Goal: Task Accomplishment & Management: Complete application form

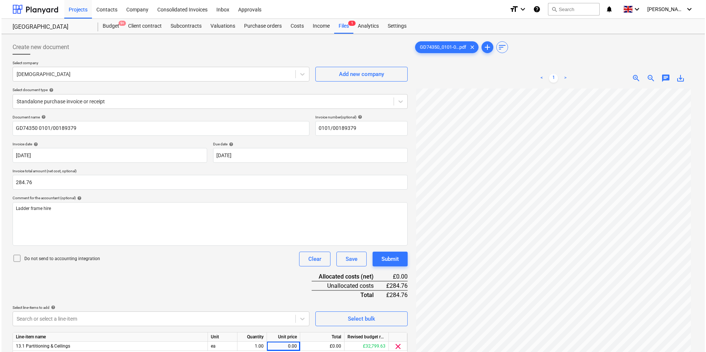
scroll to position [74, 0]
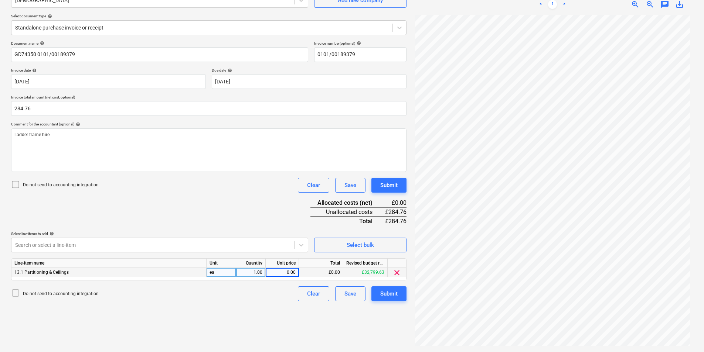
click at [280, 271] on div "0.00" at bounding box center [282, 272] width 27 height 9
type input "284.76"
click at [381, 297] on div "Submit" at bounding box center [388, 294] width 17 height 10
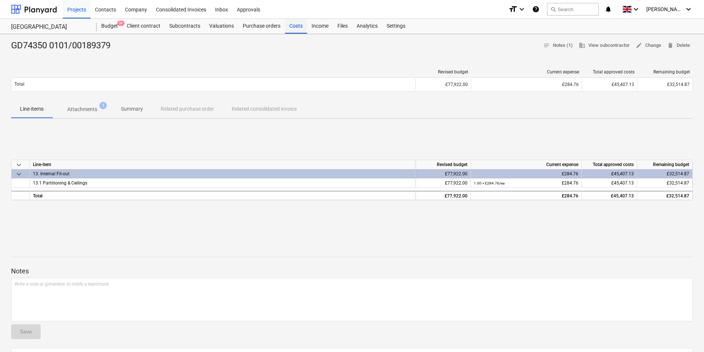
click at [291, 27] on div "Costs" at bounding box center [296, 26] width 22 height 15
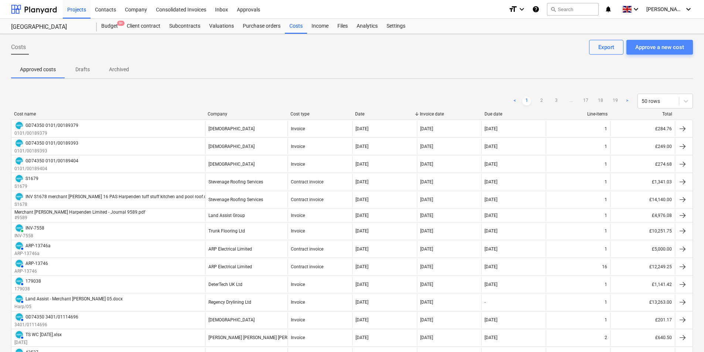
click at [676, 49] on div "Approve a new cost" at bounding box center [659, 47] width 49 height 10
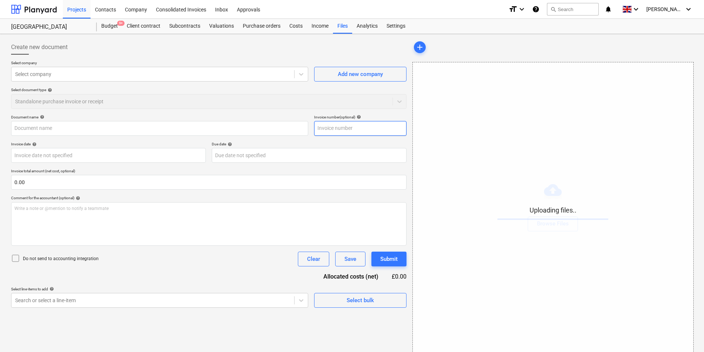
click at [351, 131] on input "text" at bounding box center [360, 128] width 92 height 15
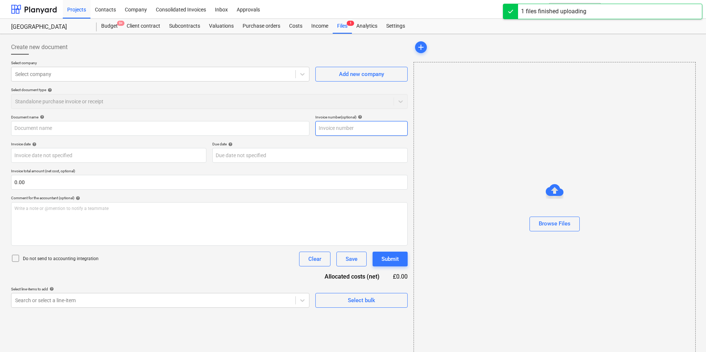
type input "GD74350_0101-00189341_2025-08-31.pdf"
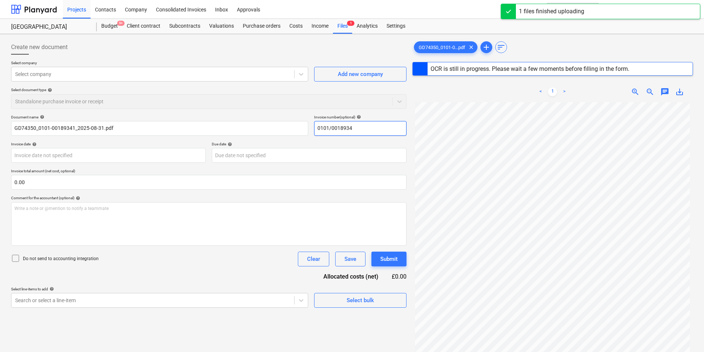
type input "0101/00189341"
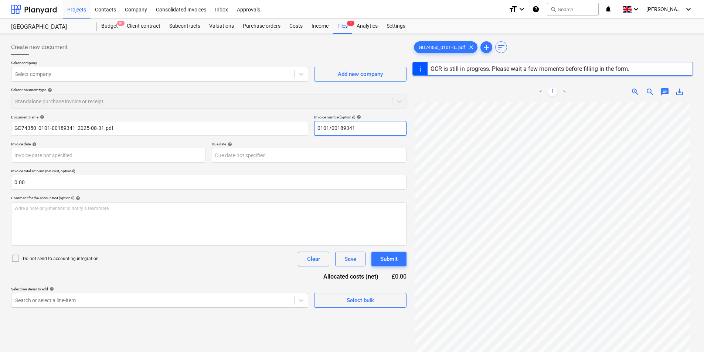
drag, startPoint x: 369, startPoint y: 131, endPoint x: 267, endPoint y: 258, distance: 162.7
click at [178, 171] on div "Document name help GD74350_0101-00189341_2025-08-31.pdf Invoice number (optiona…" at bounding box center [208, 211] width 395 height 193
type input "GD74350"
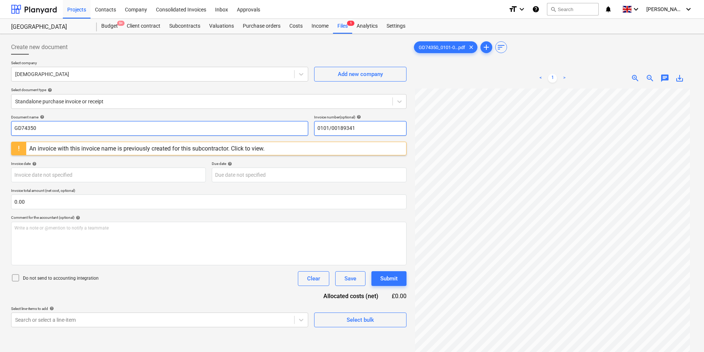
type input "0101/00189341"
click at [144, 129] on input "GD74350" at bounding box center [159, 128] width 297 height 15
paste input "you are about to apply for a court order to disconnect the meter"
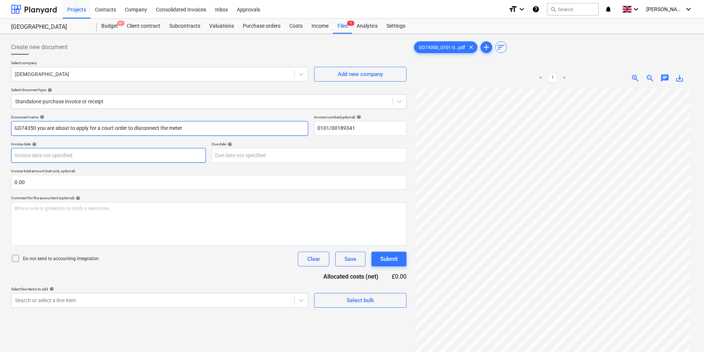
drag, startPoint x: 232, startPoint y: 124, endPoint x: 48, endPoint y: 159, distance: 187.3
click at [36, 133] on input "GD74350 you are about to apply for a court order to disconnect the meter" at bounding box center [159, 128] width 297 height 15
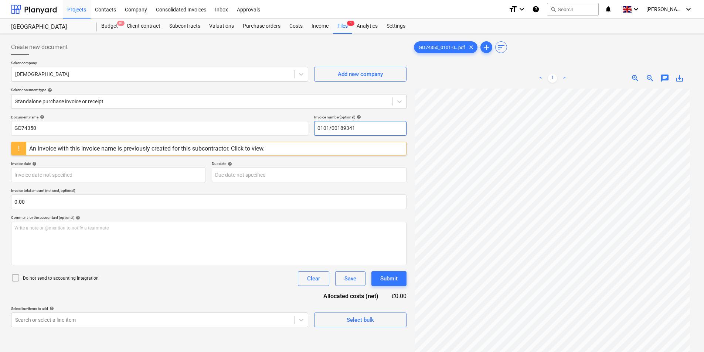
drag, startPoint x: 366, startPoint y: 126, endPoint x: 200, endPoint y: 144, distance: 166.8
click at [206, 142] on div "Document name help GD74350 Invoice number (optional) help 0101/00189341 An invo…" at bounding box center [208, 221] width 395 height 213
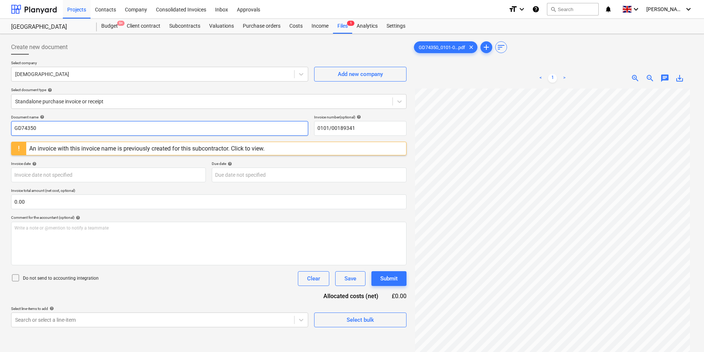
click at [127, 128] on input "GD74350" at bounding box center [159, 128] width 297 height 15
paste input "0101/00189341"
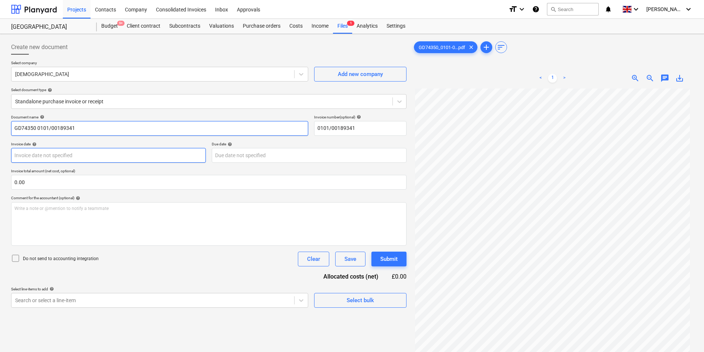
type input "GD74350 0101/00189341"
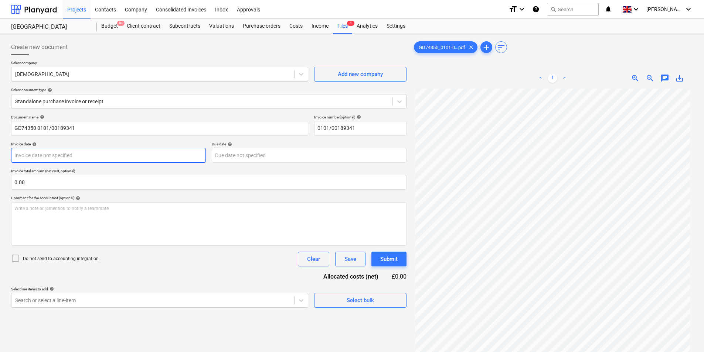
click at [123, 158] on body "Projects Contacts Company Consolidated Invoices Inbox Approvals format_size key…" at bounding box center [352, 176] width 704 height 352
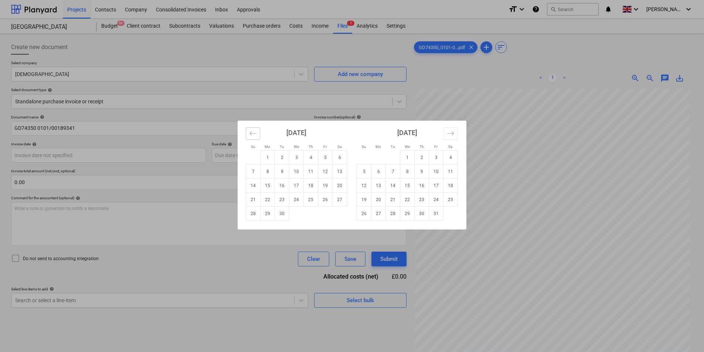
click at [248, 135] on button "Move backward to switch to the previous month." at bounding box center [253, 133] width 14 height 13
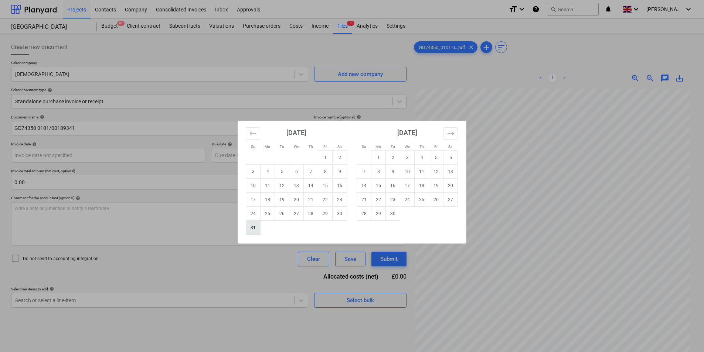
click at [254, 227] on td "31" at bounding box center [253, 228] width 14 height 14
type input "[DATE]"
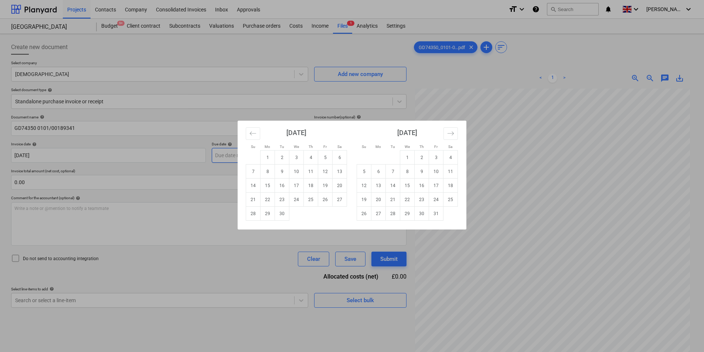
click at [252, 151] on body "Projects Contacts Company Consolidated Invoices Inbox Approvals format_size key…" at bounding box center [352, 176] width 704 height 352
click at [283, 212] on td "30" at bounding box center [282, 214] width 14 height 14
type input "[DATE]"
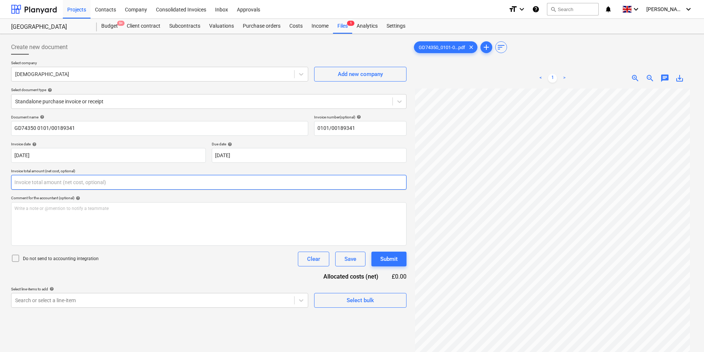
click at [70, 184] on input "text" at bounding box center [208, 182] width 395 height 15
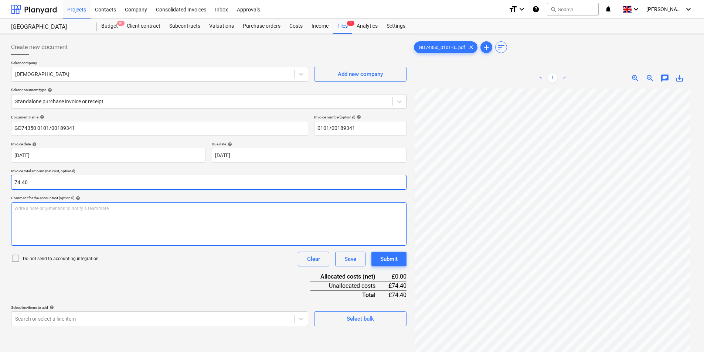
type input "74.40"
click at [116, 220] on div "Write a note or @mention to notify a teammate [PERSON_NAME]" at bounding box center [208, 224] width 395 height 44
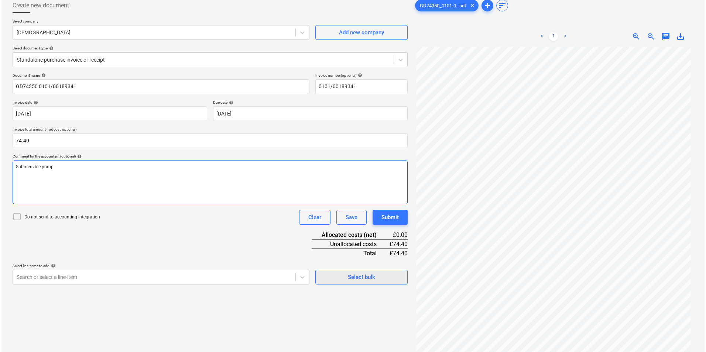
scroll to position [74, 0]
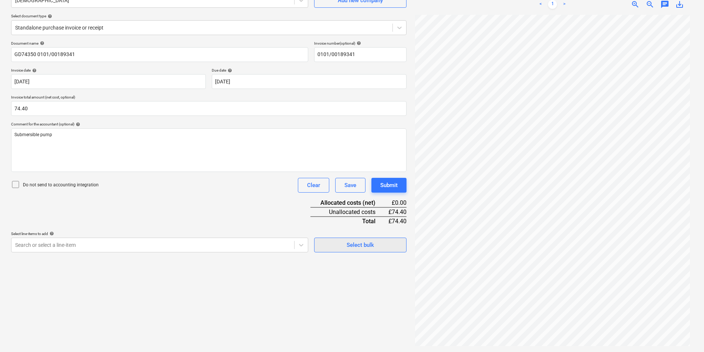
click at [359, 249] on div "Select bulk" at bounding box center [360, 246] width 27 height 10
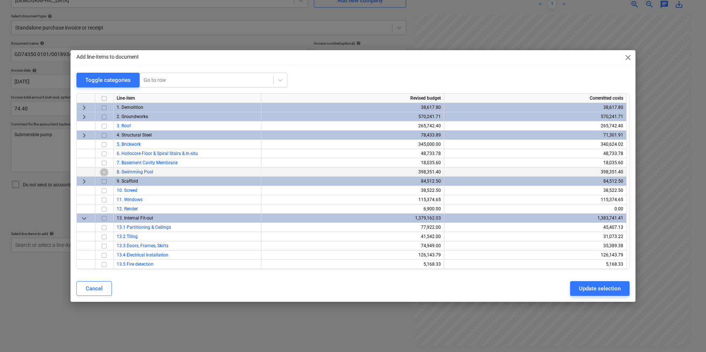
click at [104, 174] on input "checkbox" at bounding box center [104, 172] width 9 height 9
click at [598, 285] on div "Update selection" at bounding box center [600, 289] width 42 height 10
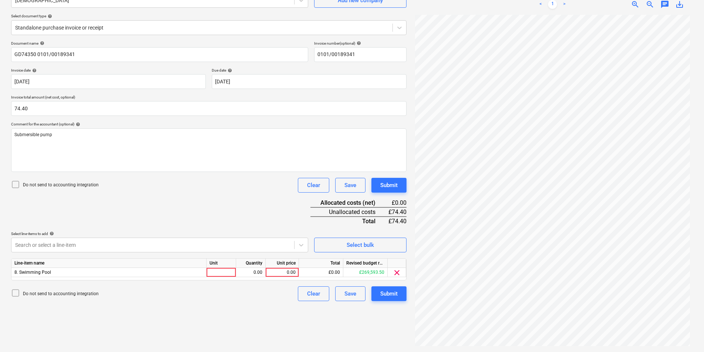
click at [225, 267] on div "Unit" at bounding box center [222, 263] width 30 height 9
click at [218, 270] on div at bounding box center [222, 272] width 30 height 9
type input "ea"
type input "74.4"
click at [398, 292] on button "Submit" at bounding box center [388, 294] width 35 height 15
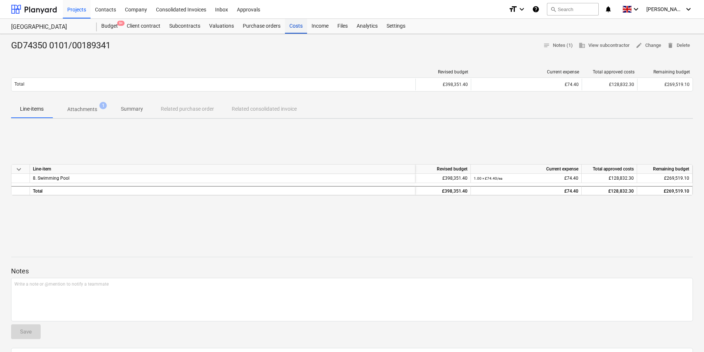
click at [302, 26] on div "Costs" at bounding box center [296, 26] width 22 height 15
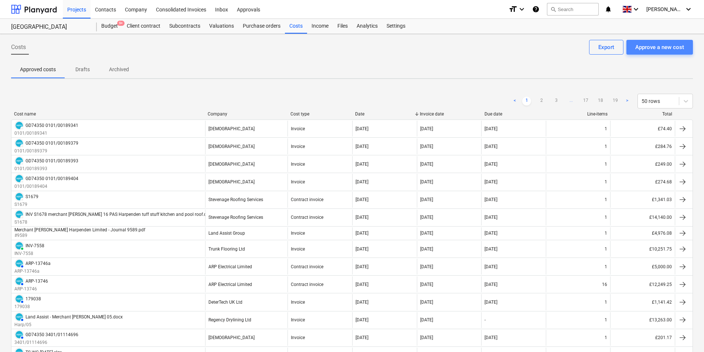
click at [647, 52] on button "Approve a new cost" at bounding box center [659, 47] width 67 height 15
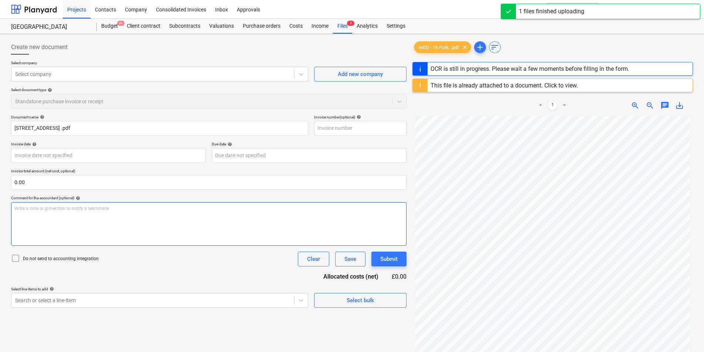
type input "4402"
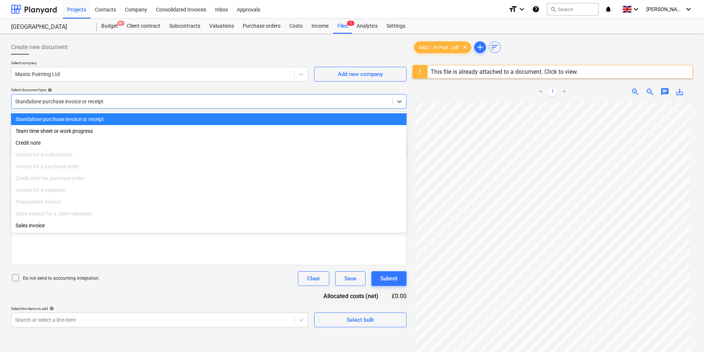
click at [106, 100] on div at bounding box center [202, 101] width 374 height 7
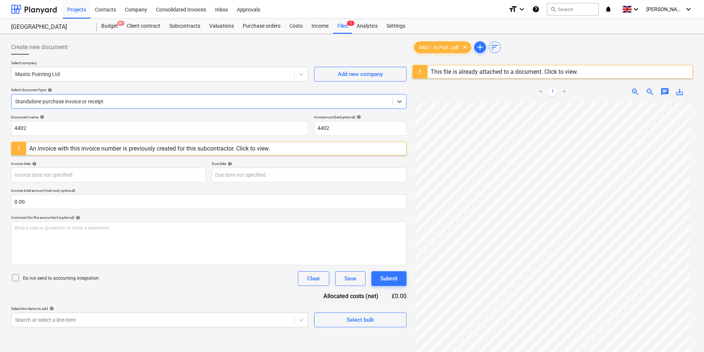
click at [106, 101] on div at bounding box center [202, 101] width 374 height 7
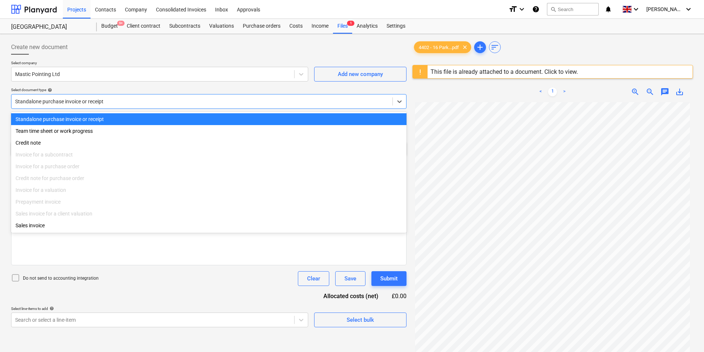
click at [116, 100] on div at bounding box center [202, 101] width 374 height 7
click at [103, 119] on div "Standalone purchase invoice or receipt" at bounding box center [208, 119] width 395 height 12
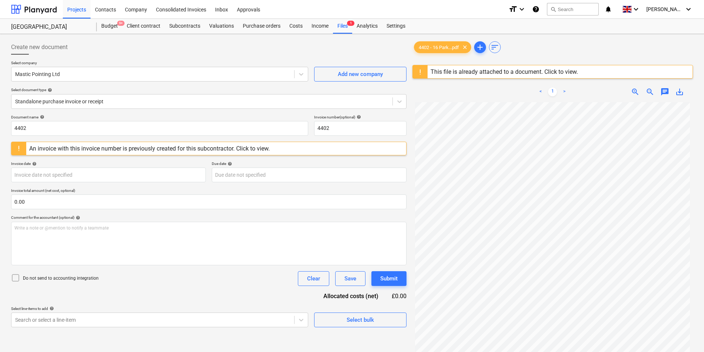
click at [263, 150] on div "An invoice with this invoice number is previously created for this subcontracto…" at bounding box center [149, 148] width 241 height 7
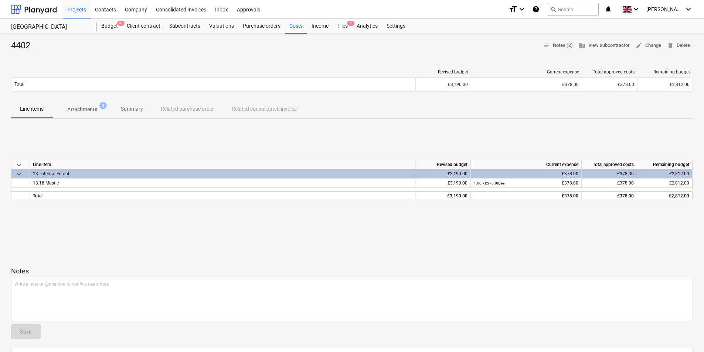
click at [93, 107] on p "Attachments" at bounding box center [82, 110] width 30 height 8
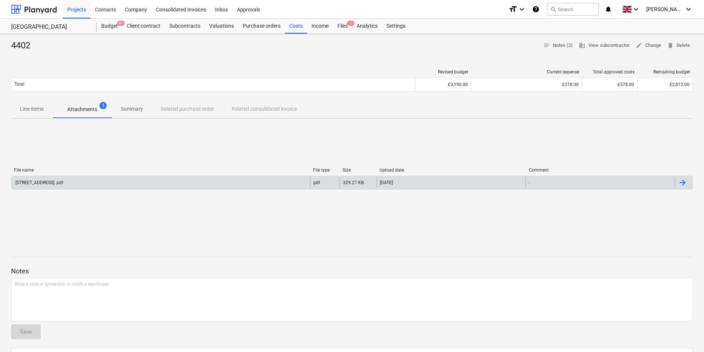
click at [120, 187] on div "[STREET_ADDRESS] .pdf" at bounding box center [160, 183] width 299 height 12
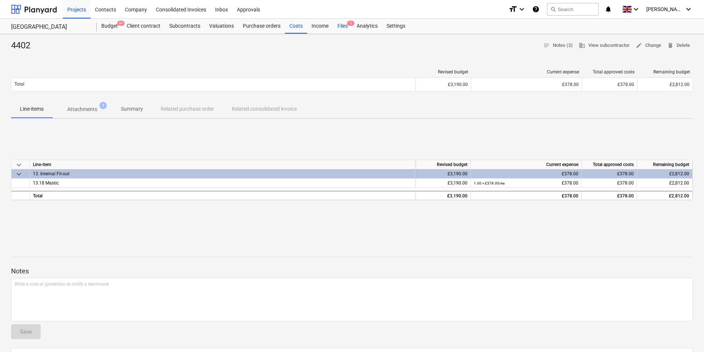
click at [341, 23] on div "Files 1" at bounding box center [342, 26] width 19 height 15
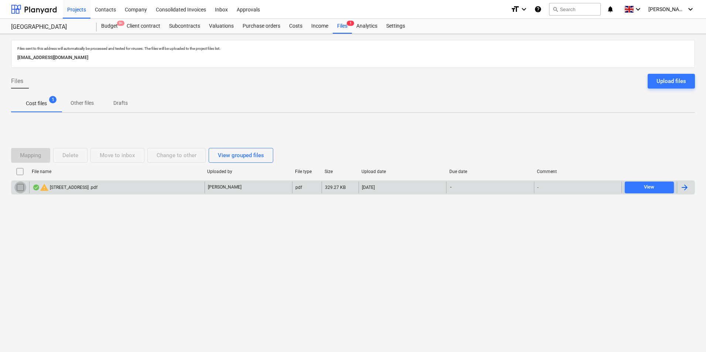
drag, startPoint x: 20, startPoint y: 188, endPoint x: 31, endPoint y: 190, distance: 11.1
click at [20, 189] on input "checkbox" at bounding box center [20, 188] width 12 height 12
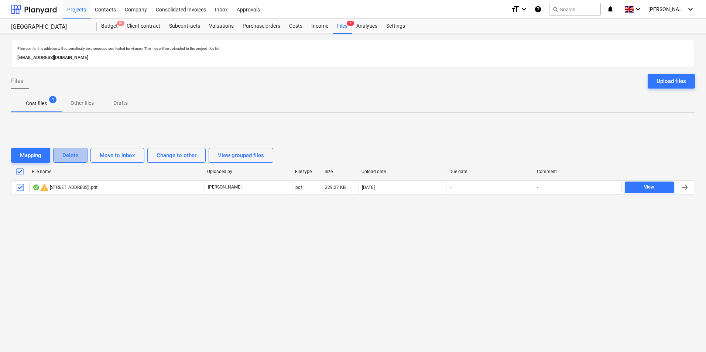
click at [72, 156] on div "Delete" at bounding box center [70, 156] width 16 height 10
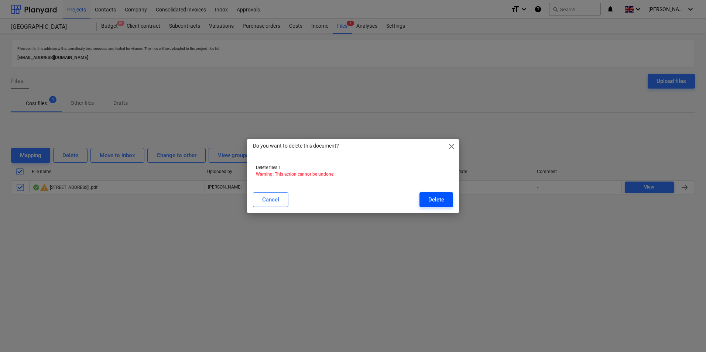
click at [429, 193] on button "Delete" at bounding box center [437, 199] width 34 height 15
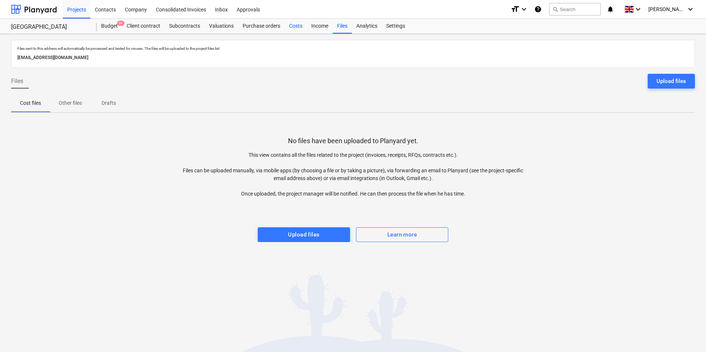
click at [291, 24] on div "Costs" at bounding box center [296, 26] width 22 height 15
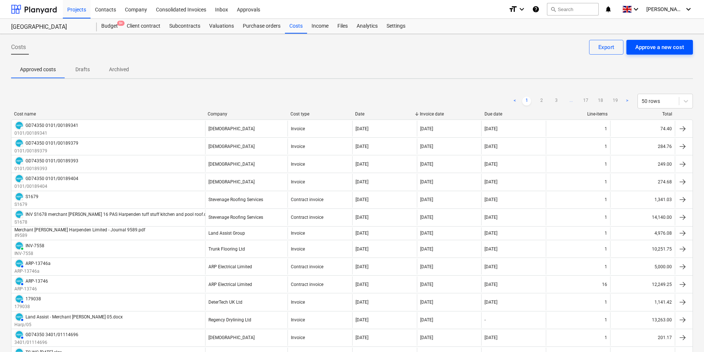
click at [648, 48] on div "Approve a new cost" at bounding box center [659, 47] width 49 height 10
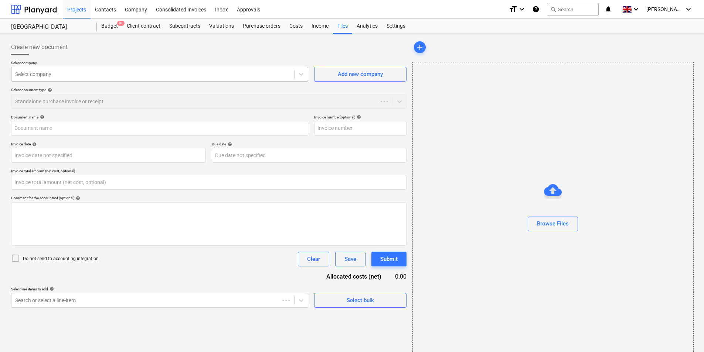
type input "0.00"
type input "IN43672.pdf"
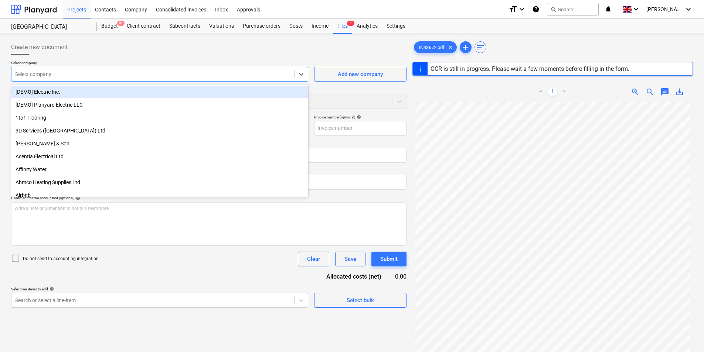
click at [60, 74] on div at bounding box center [152, 74] width 275 height 7
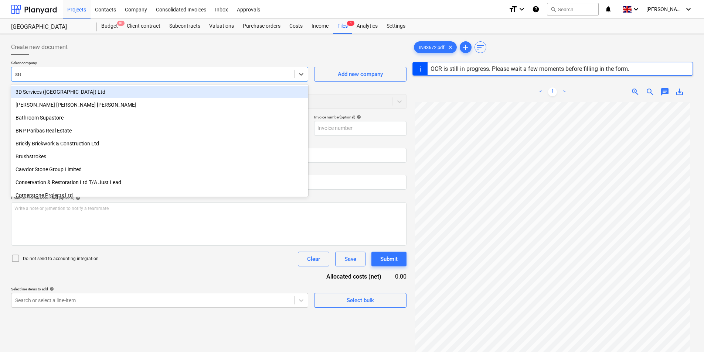
type input "ster"
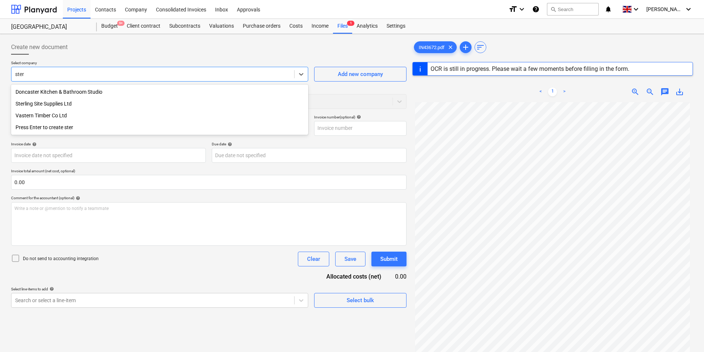
click at [62, 106] on div "Sterling Site Supplies Ltd" at bounding box center [159, 104] width 297 height 12
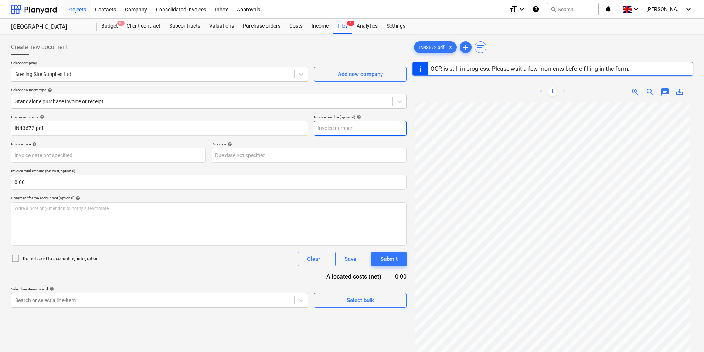
click at [332, 127] on input "text" at bounding box center [360, 128] width 92 height 15
type input "IN43672"
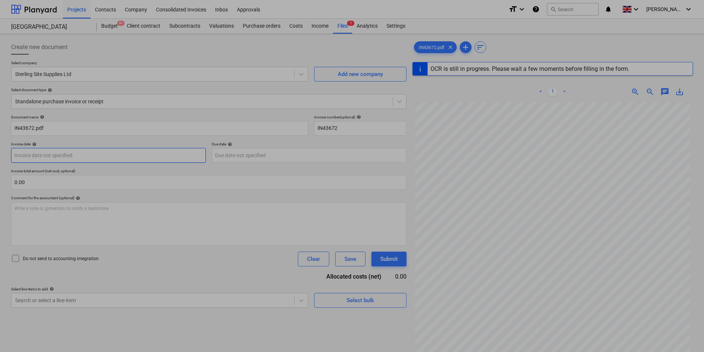
click at [103, 157] on body "Projects Contacts Company Consolidated Invoices Inbox Approvals format_size key…" at bounding box center [352, 176] width 704 height 352
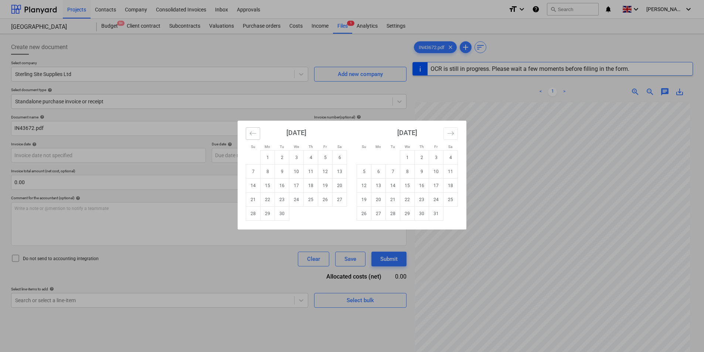
click at [250, 133] on icon "Move backward to switch to the previous month." at bounding box center [252, 133] width 7 height 7
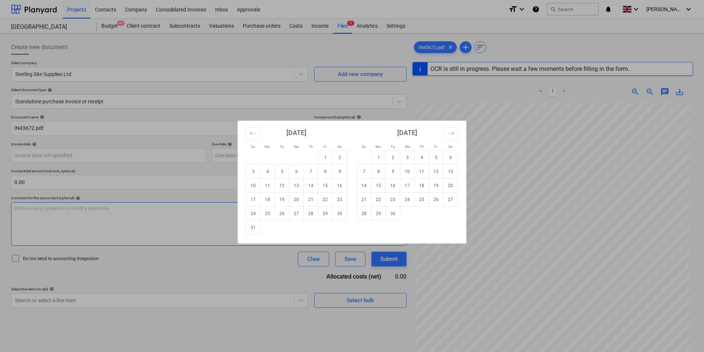
drag, startPoint x: 250, startPoint y: 231, endPoint x: 204, endPoint y: 220, distance: 46.7
click at [247, 230] on td "31" at bounding box center [253, 228] width 14 height 14
type input "[DATE]"
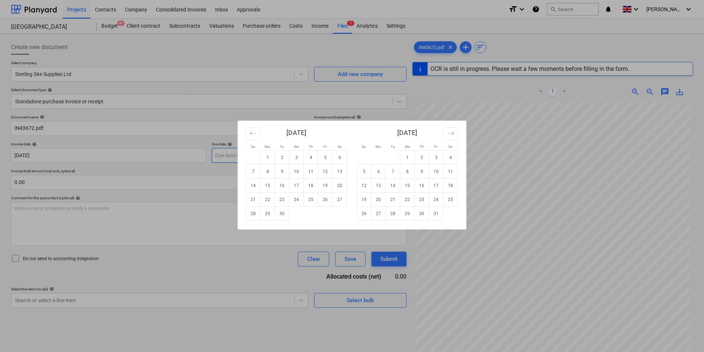
click at [226, 153] on body "Projects Contacts Company Consolidated Invoices Inbox Approvals format_size key…" at bounding box center [352, 176] width 704 height 352
type input "IN43672"
click at [283, 214] on td "30" at bounding box center [282, 214] width 14 height 14
type input "[DATE]"
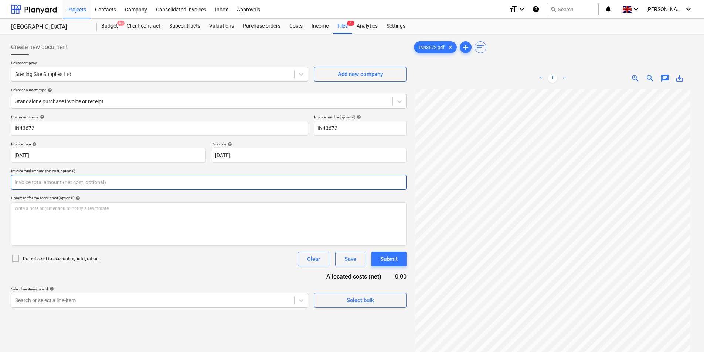
click at [115, 181] on input "text" at bounding box center [208, 182] width 395 height 15
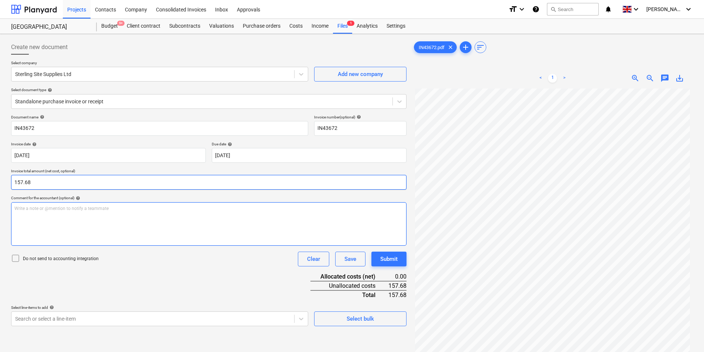
type input "157.68"
click at [125, 222] on div "Write a note or @mention to notify a teammate [PERSON_NAME]" at bounding box center [208, 224] width 395 height 44
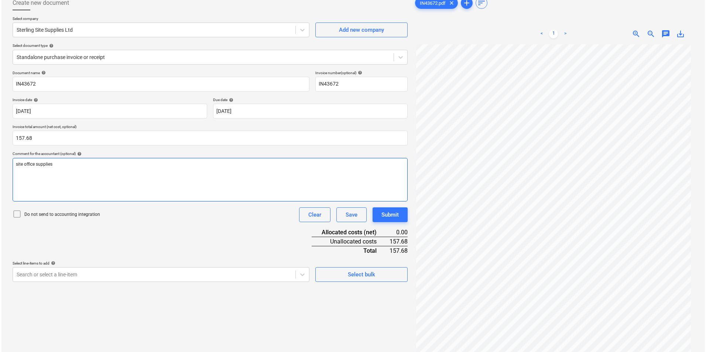
scroll to position [74, 0]
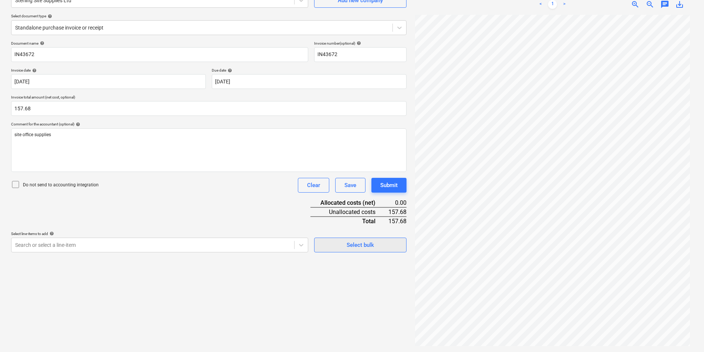
click at [371, 250] on div "Select bulk" at bounding box center [360, 246] width 27 height 10
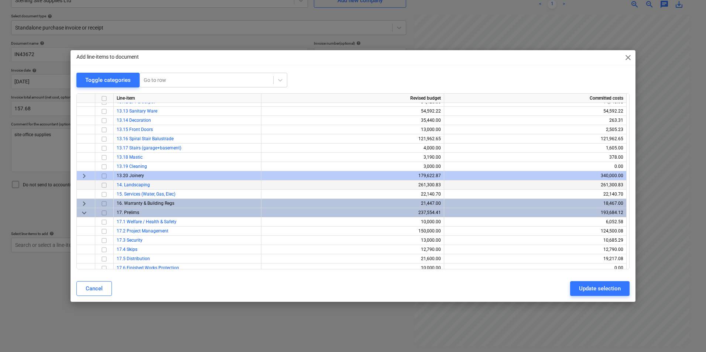
scroll to position [240, 0]
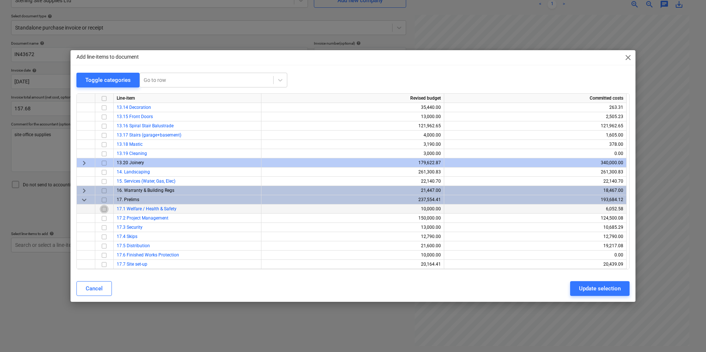
click at [105, 210] on input "checkbox" at bounding box center [104, 209] width 9 height 9
click at [103, 265] on input "checkbox" at bounding box center [104, 264] width 9 height 9
click at [596, 288] on div "Update selection" at bounding box center [600, 289] width 42 height 10
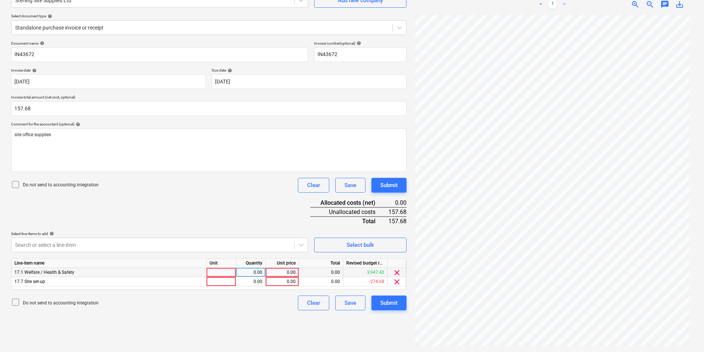
click at [225, 273] on div at bounding box center [222, 272] width 30 height 9
type input "ea"
type input "40.68"
click at [222, 282] on div at bounding box center [222, 281] width 30 height 9
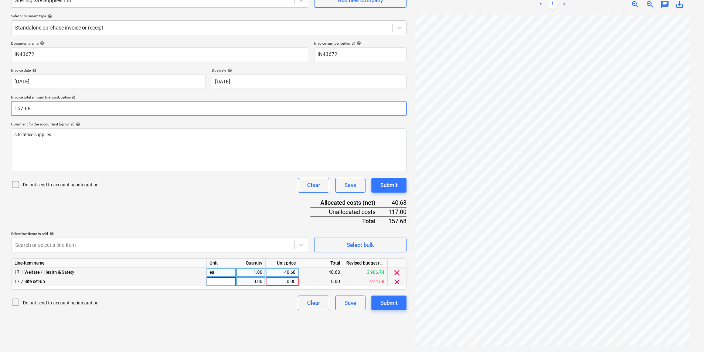
drag, startPoint x: 42, startPoint y: 110, endPoint x: 36, endPoint y: 109, distance: 5.7
click at [38, 109] on input "157.68" at bounding box center [208, 108] width 395 height 15
click at [26, 109] on input "157.68" at bounding box center [208, 108] width 395 height 15
type input "157.78"
click at [231, 285] on div at bounding box center [222, 281] width 30 height 9
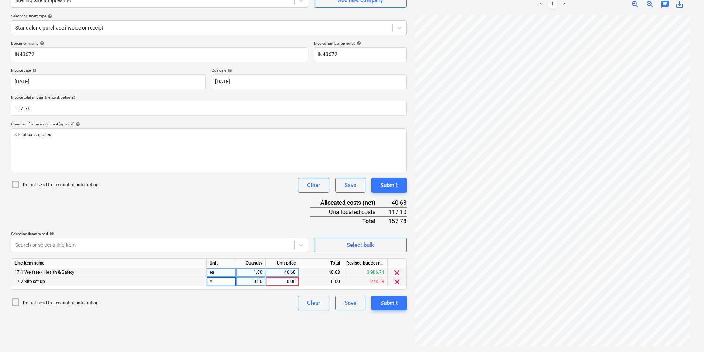
type input "ea"
type input "117.14"
click at [285, 281] on div "117.14" at bounding box center [282, 281] width 27 height 9
drag, startPoint x: 293, startPoint y: 282, endPoint x: 310, endPoint y: 286, distance: 17.2
click at [293, 281] on input "117.14" at bounding box center [282, 281] width 33 height 9
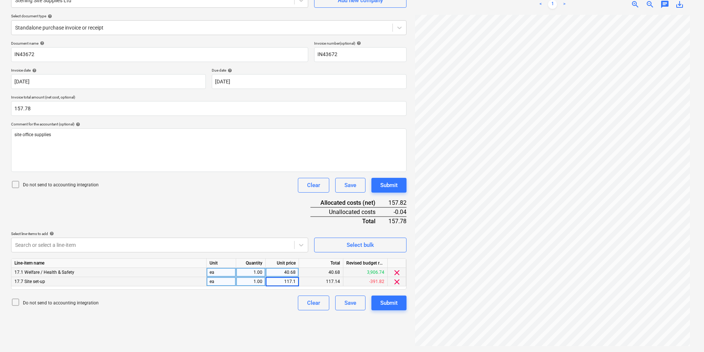
type input "117.10"
click at [387, 299] on div "Submit" at bounding box center [388, 304] width 17 height 10
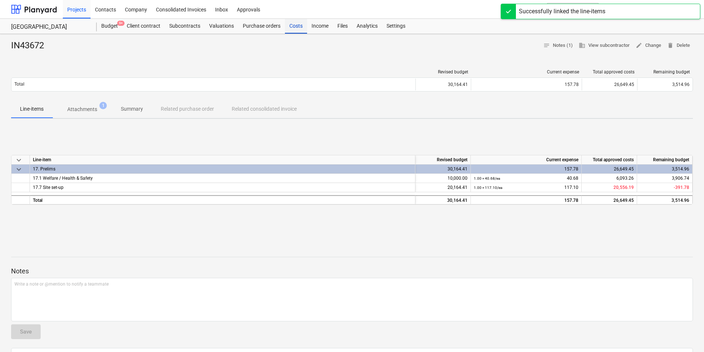
click at [286, 25] on div "Costs" at bounding box center [296, 26] width 22 height 15
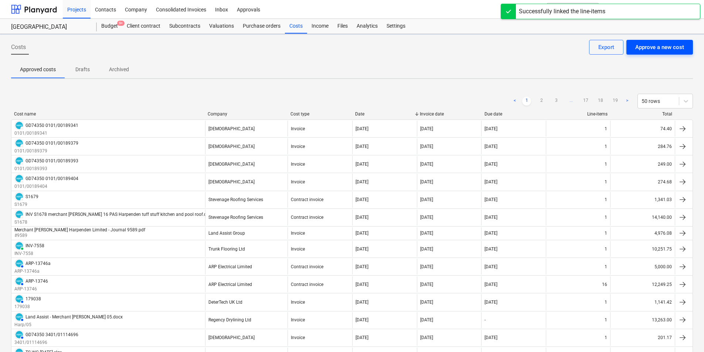
click at [626, 45] on button "Approve a new cost" at bounding box center [659, 47] width 67 height 15
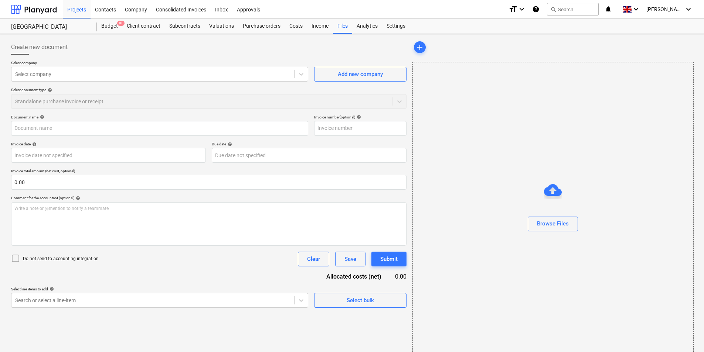
type input "IN43336.pdf"
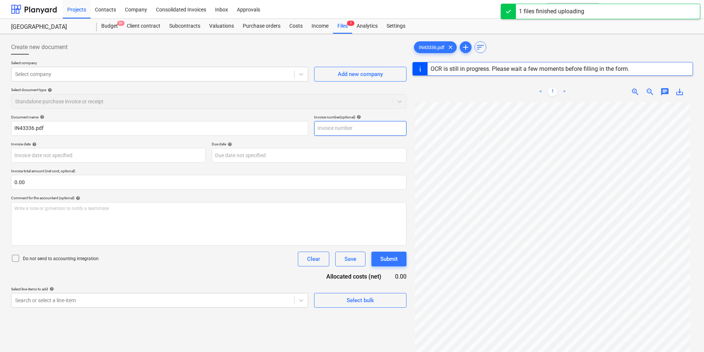
click at [355, 130] on input "text" at bounding box center [360, 128] width 92 height 15
type input "IN4"
type input "IN43336"
type input "[DATE]"
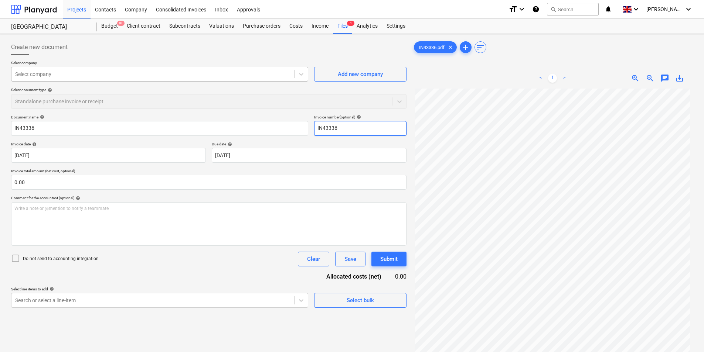
type input "IN43336"
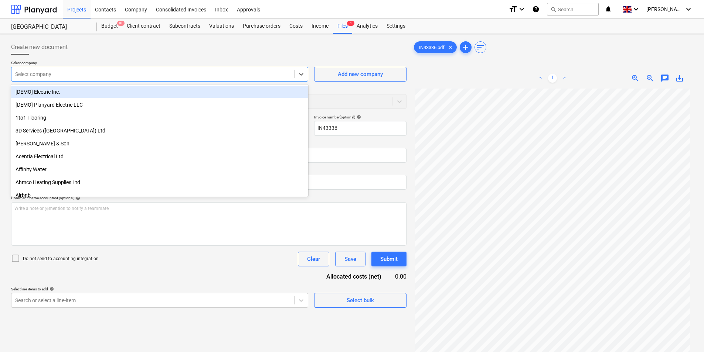
click at [95, 76] on div at bounding box center [152, 74] width 275 height 7
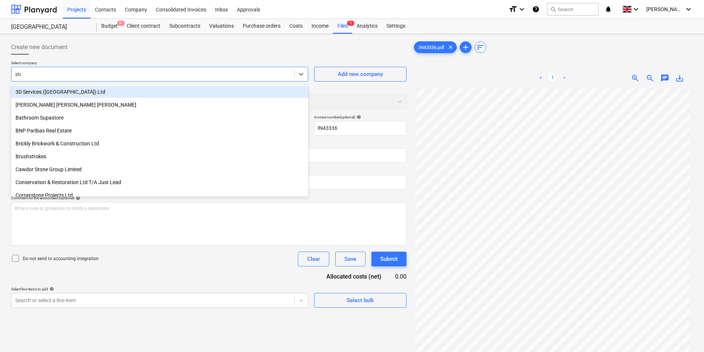
type input "ster"
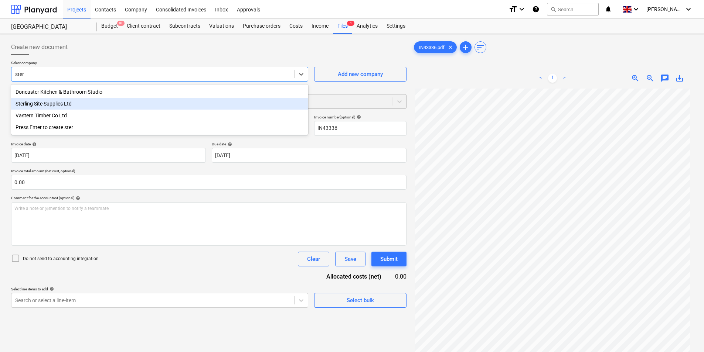
click at [75, 104] on div "Sterling Site Supplies Ltd" at bounding box center [159, 104] width 297 height 12
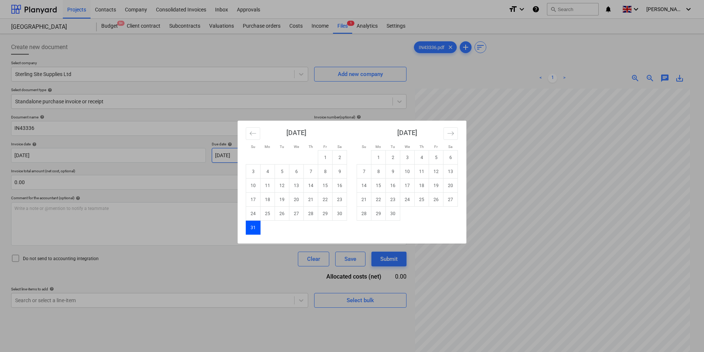
click at [288, 157] on body "Projects Contacts Company Consolidated Invoices Inbox Approvals format_size key…" at bounding box center [352, 176] width 704 height 352
click at [391, 215] on td "30" at bounding box center [393, 214] width 14 height 14
type input "[DATE]"
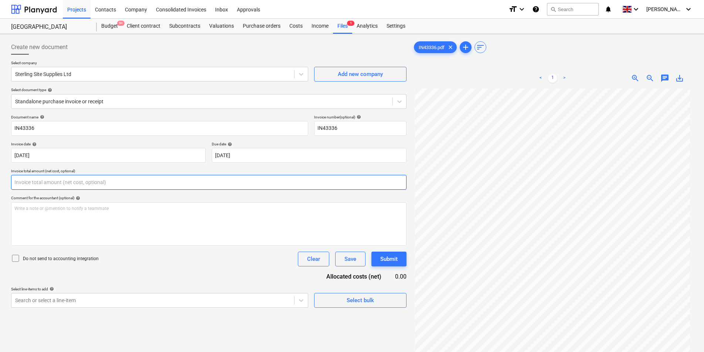
click at [60, 187] on input "text" at bounding box center [208, 182] width 395 height 15
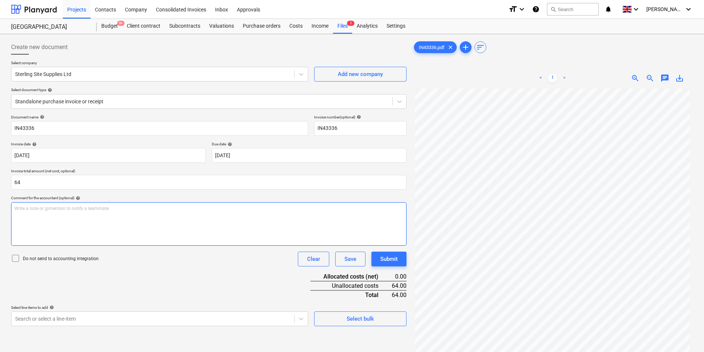
type input "64.00"
click at [78, 214] on div "Write a note or @mention to notify a teammate [PERSON_NAME]" at bounding box center [208, 224] width 395 height 44
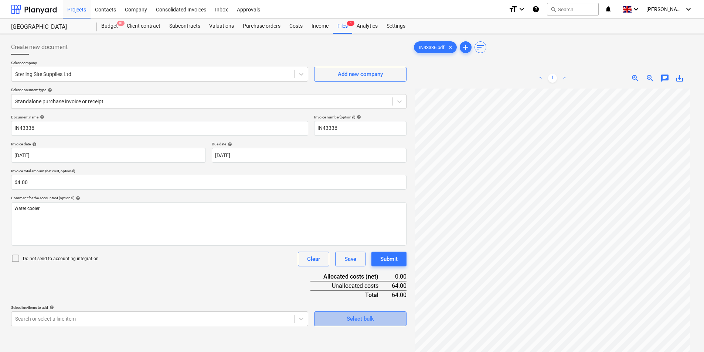
click at [382, 323] on span "Select bulk" at bounding box center [360, 319] width 74 height 10
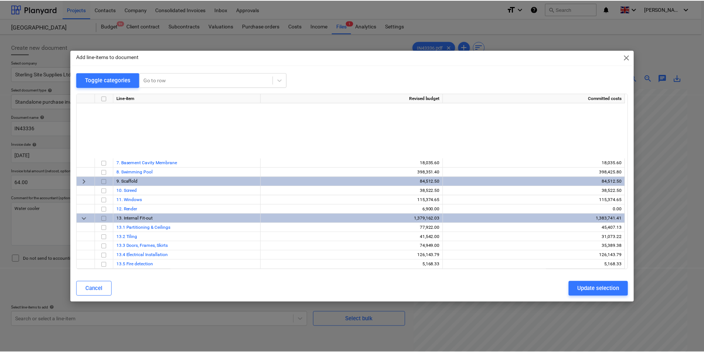
scroll to position [240, 0]
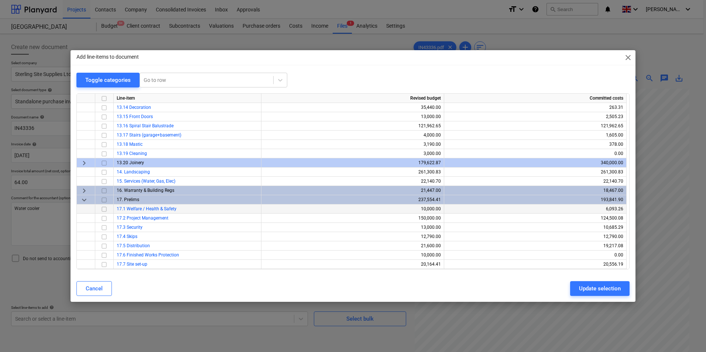
click at [105, 211] on input "checkbox" at bounding box center [104, 209] width 9 height 9
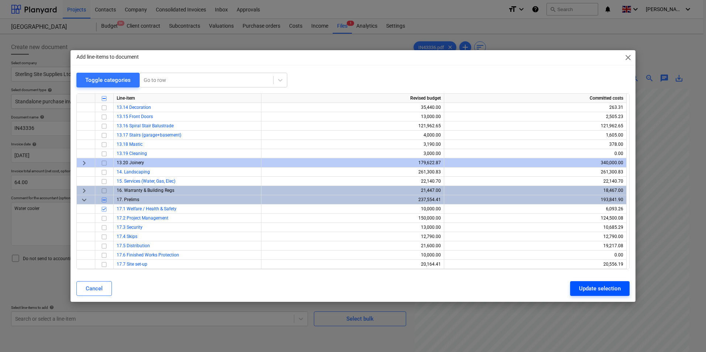
click at [584, 286] on div "Update selection" at bounding box center [600, 289] width 42 height 10
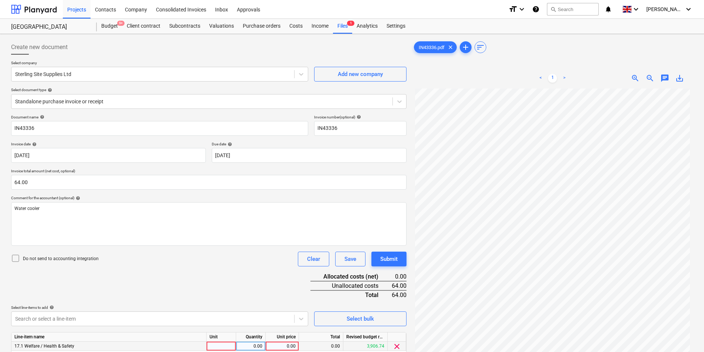
click at [223, 349] on div at bounding box center [222, 346] width 30 height 9
type input "ea"
type input "64"
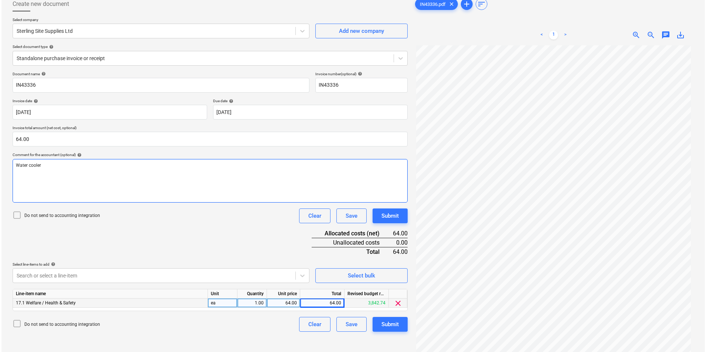
scroll to position [74, 0]
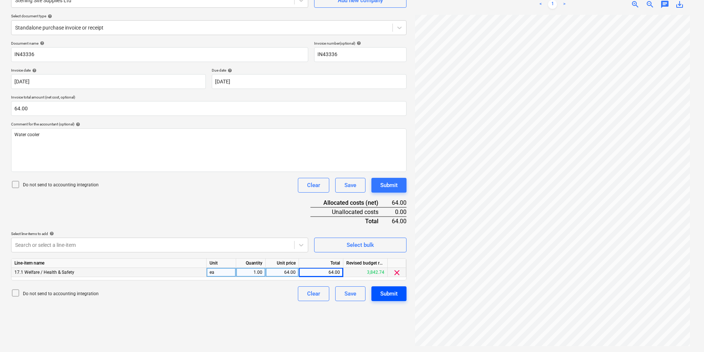
click at [388, 295] on div "Submit" at bounding box center [388, 294] width 17 height 10
